Goal: Complete application form

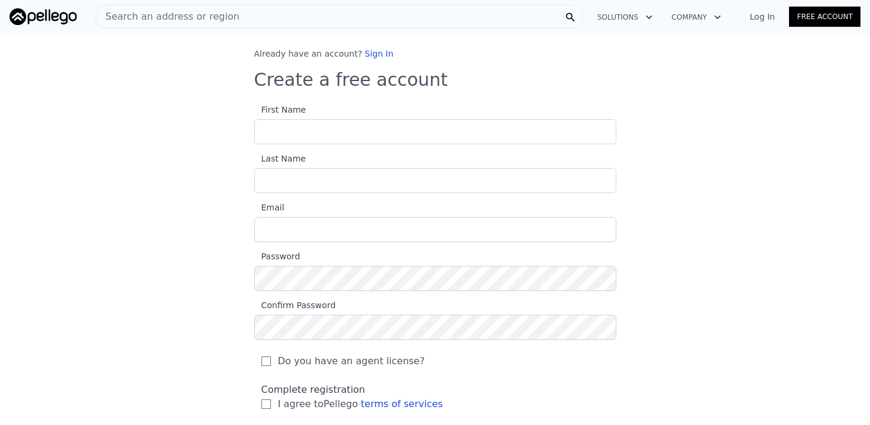
click at [395, 145] on section "First Name Last Name Email Password Confirm Password Do you have an agent licen…" at bounding box center [435, 260] width 362 height 316
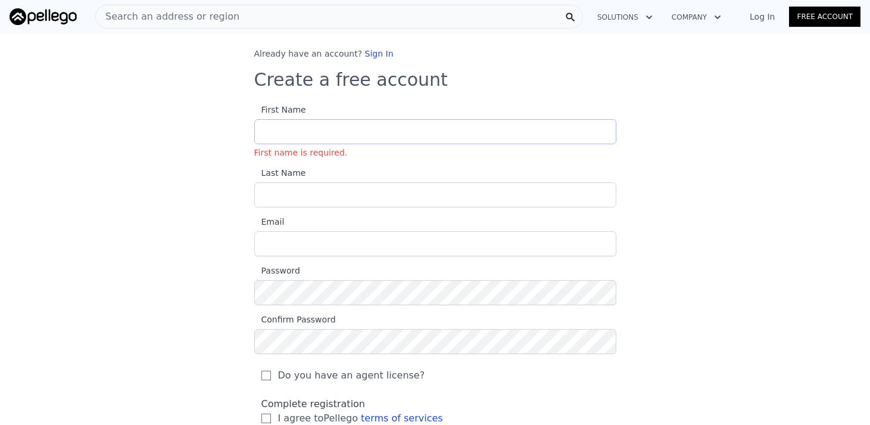
click at [395, 135] on input "First Name First name is required." at bounding box center [435, 131] width 362 height 25
type input "[PERSON_NAME]"
type input "Thevendriya"
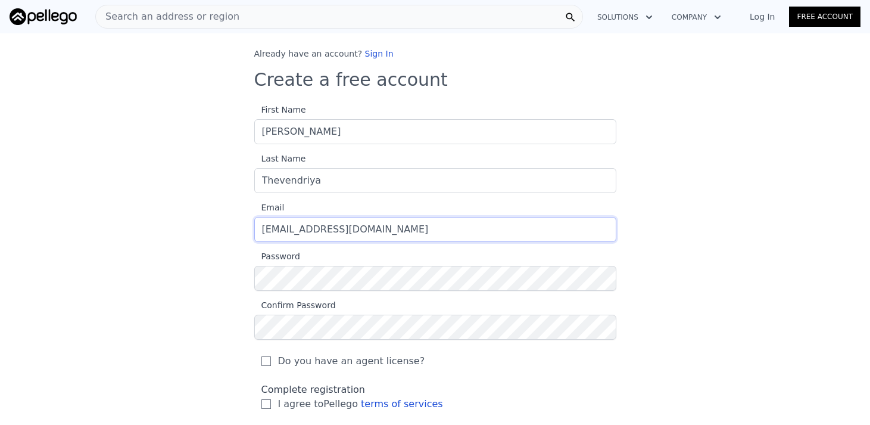
click at [295, 234] on input "[EMAIL_ADDRESS][DOMAIN_NAME]" at bounding box center [435, 229] width 362 height 25
type input "[EMAIL_ADDRESS][DOMAIN_NAME]"
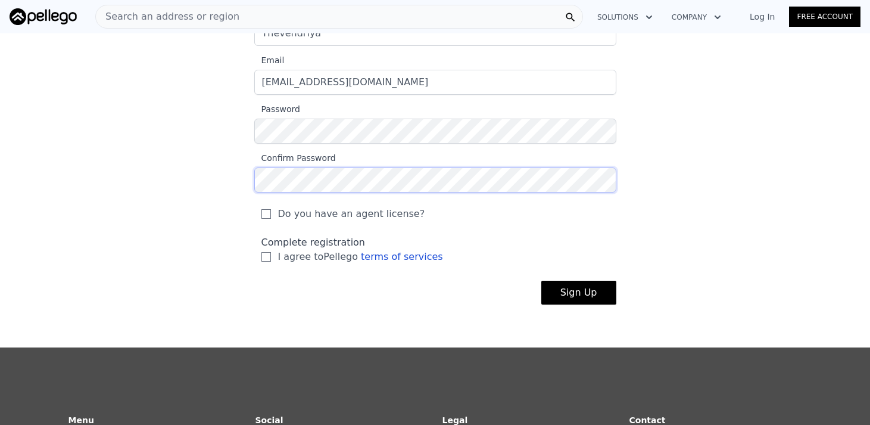
scroll to position [150, 0]
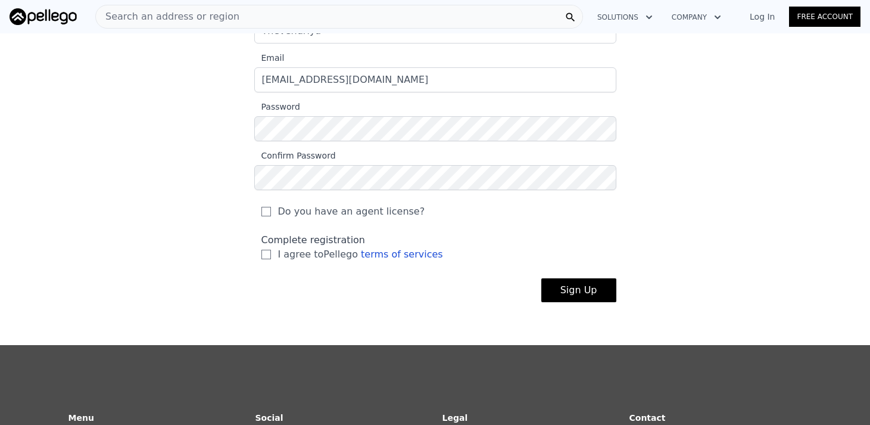
click at [274, 211] on label "Do you have an agent license?" at bounding box center [436, 211] width 348 height 14
click at [271, 211] on input "Do you have an agent license?" at bounding box center [267, 212] width 10 height 10
checkbox input "true"
click at [266, 253] on input "I agree to Pellego terms of services" at bounding box center [267, 255] width 10 height 10
checkbox input "true"
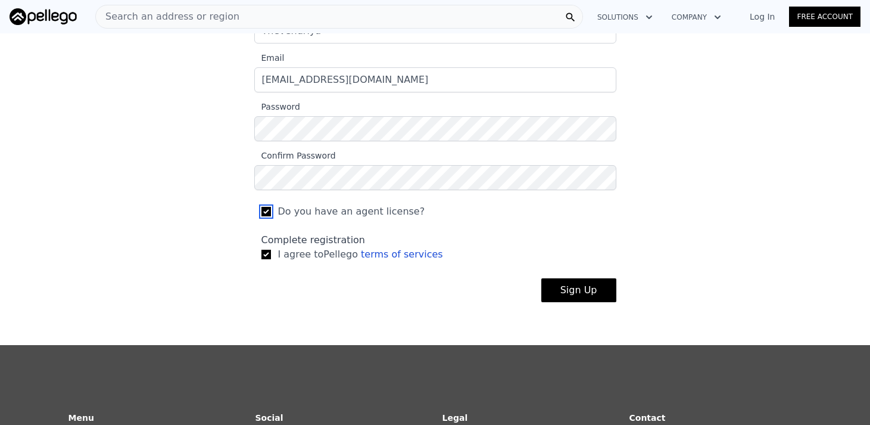
click at [267, 216] on input "Do you have an agent license?" at bounding box center [267, 212] width 10 height 10
checkbox input "false"
click at [575, 292] on button "Sign Up" at bounding box center [578, 290] width 75 height 24
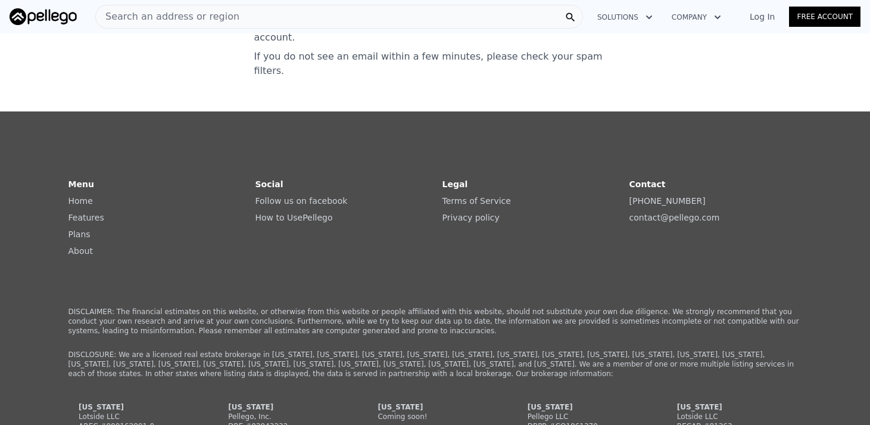
scroll to position [0, 0]
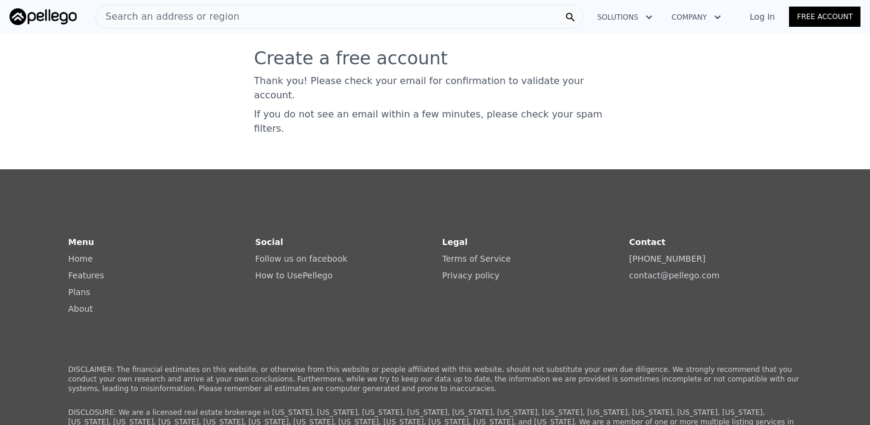
click at [775, 12] on link "Log In" at bounding box center [763, 17] width 54 height 12
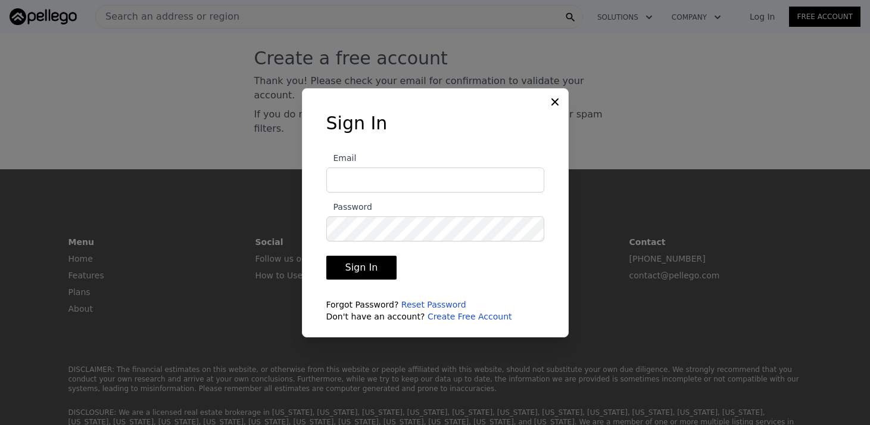
click at [485, 183] on input "Email" at bounding box center [435, 179] width 218 height 25
type input "[EMAIL_ADDRESS][DOMAIN_NAME]"
click at [382, 266] on button "Sign In" at bounding box center [361, 268] width 71 height 24
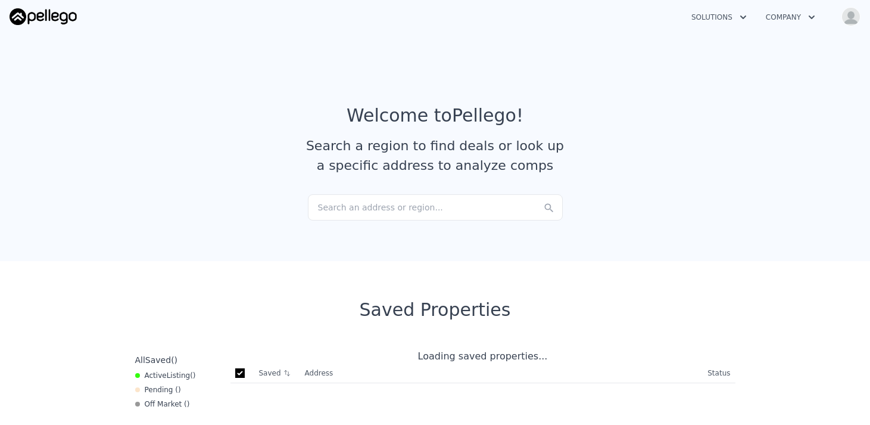
checkbox input "true"
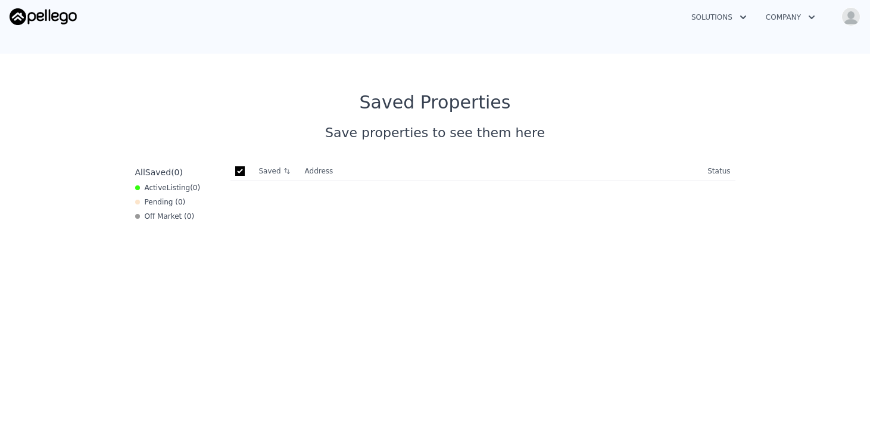
scroll to position [332, 0]
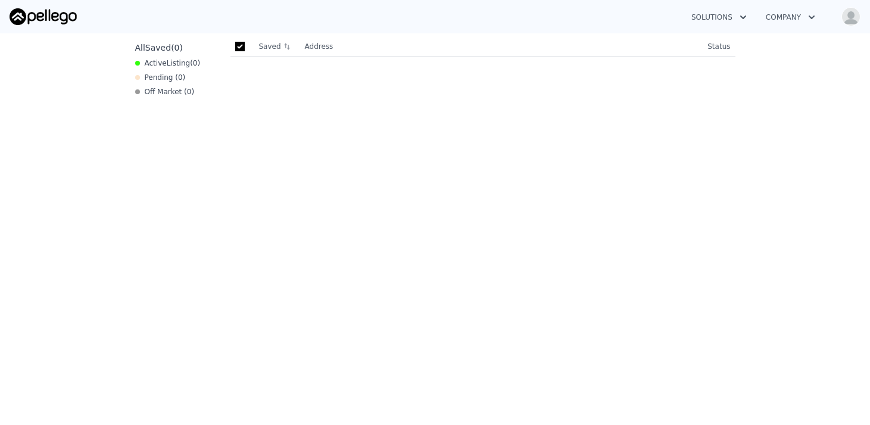
click at [155, 68] on div "All Saved ( 0 ) Active Listing ( 0 ) Pending ( 0 ) Off Market ( 0 )" at bounding box center [177, 249] width 95 height 425
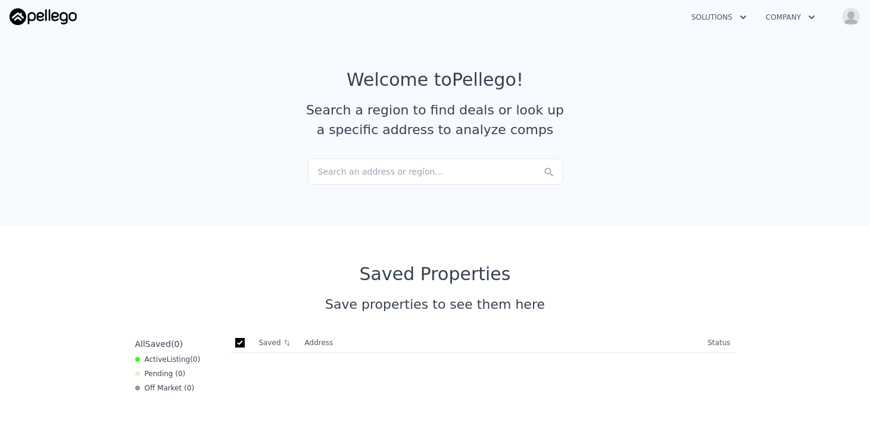
scroll to position [0, 0]
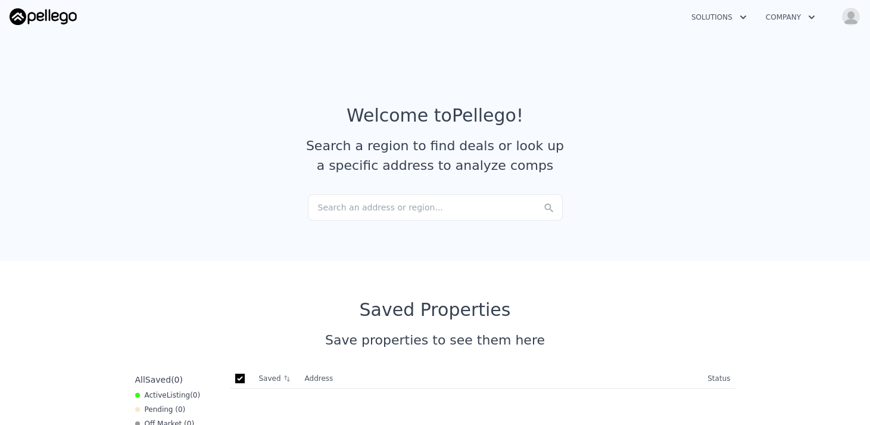
click at [385, 204] on div "Search an address or region..." at bounding box center [435, 207] width 255 height 26
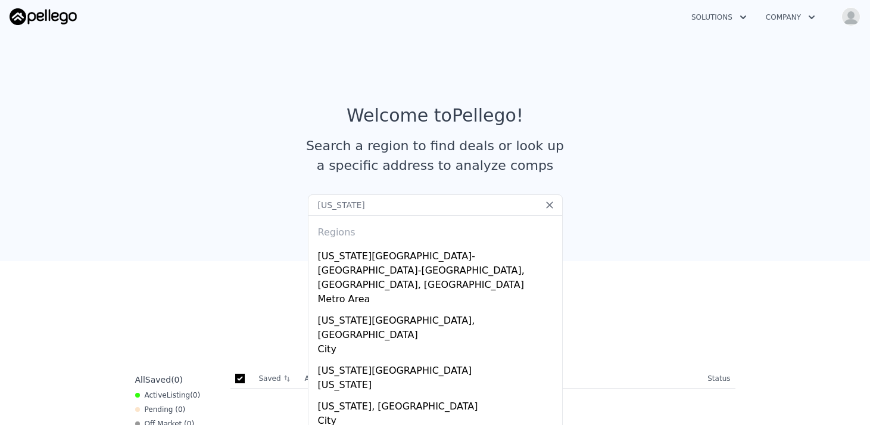
drag, startPoint x: 390, startPoint y: 212, endPoint x: 238, endPoint y: 170, distance: 157.7
click at [238, 170] on article "Welcome to Pellego ! Search a region to find deals or look up a specific addres…" at bounding box center [435, 149] width 762 height 89
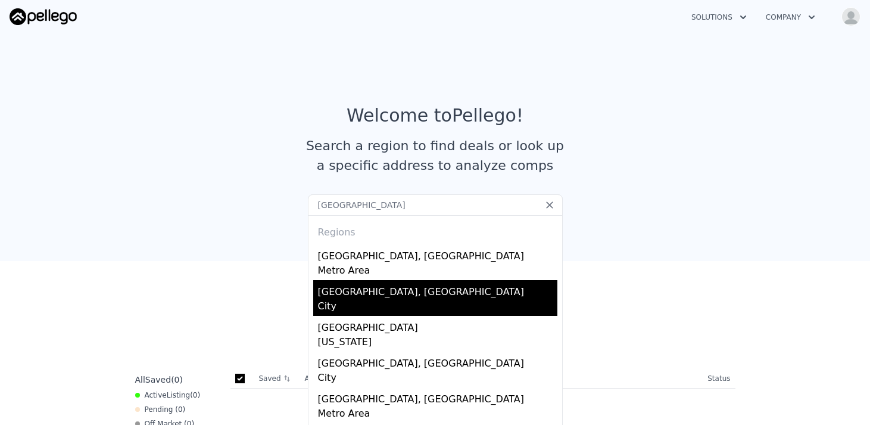
type input "[GEOGRAPHIC_DATA]"
click at [357, 294] on div "[GEOGRAPHIC_DATA], [GEOGRAPHIC_DATA]" at bounding box center [437, 289] width 239 height 19
